Goal: Transaction & Acquisition: Download file/media

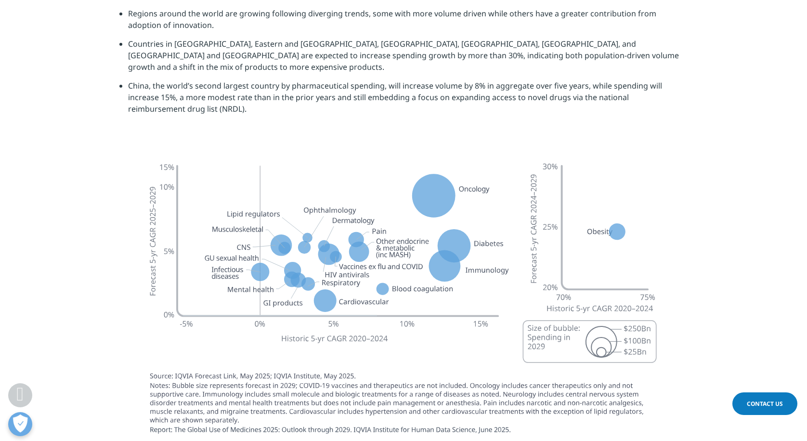
scroll to position [2584, 0]
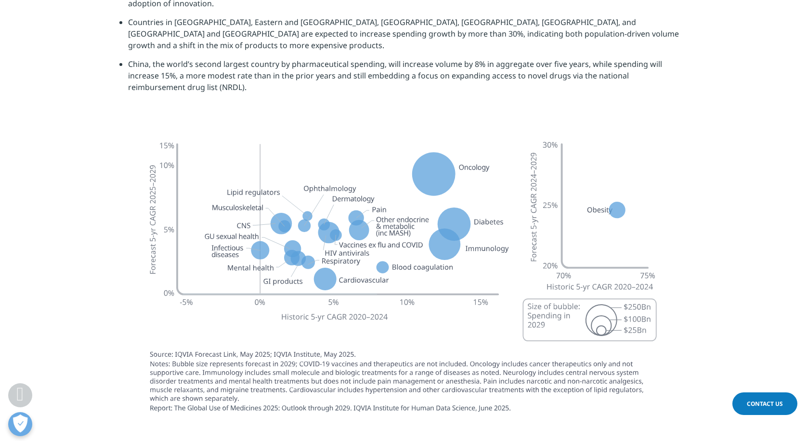
click at [724, 184] on section at bounding box center [403, 276] width 807 height 304
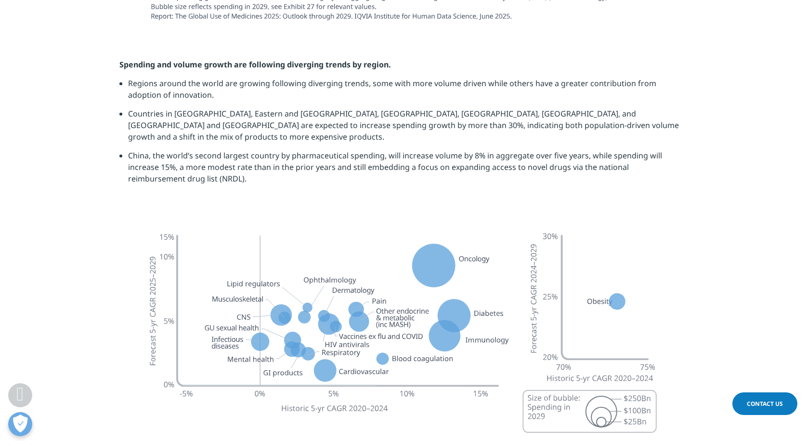
scroll to position [2471, 0]
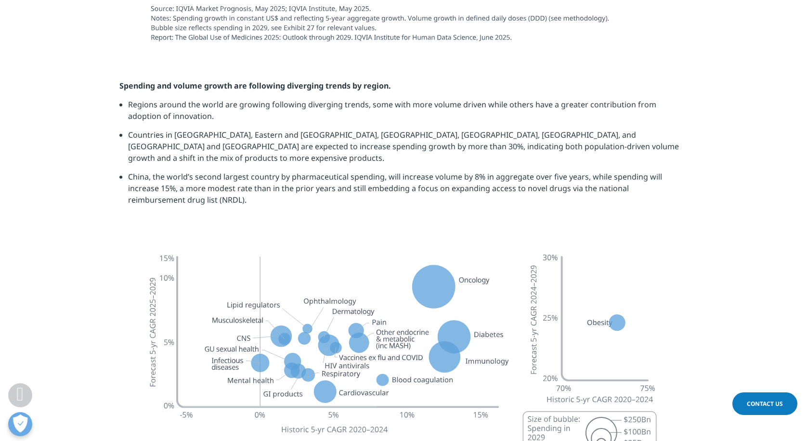
drag, startPoint x: 837, startPoint y: 82, endPoint x: 863, endPoint y: 72, distance: 27.9
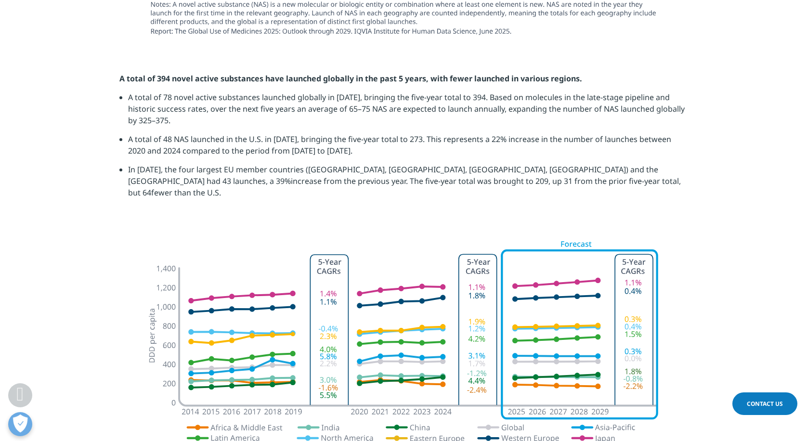
scroll to position [1460, 0]
